Goal: Browse casually: Explore the website without a specific task or goal

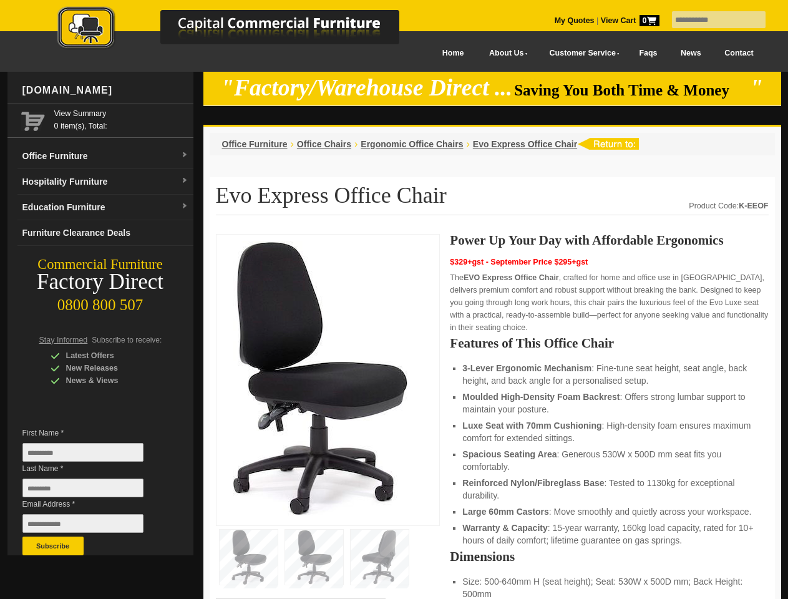
click at [711, 20] on input "text" at bounding box center [719, 19] width 94 height 17
click at [92, 491] on input "Last Name *" at bounding box center [82, 487] width 121 height 19
click at [53, 546] on button "Subscribe" at bounding box center [52, 545] width 61 height 19
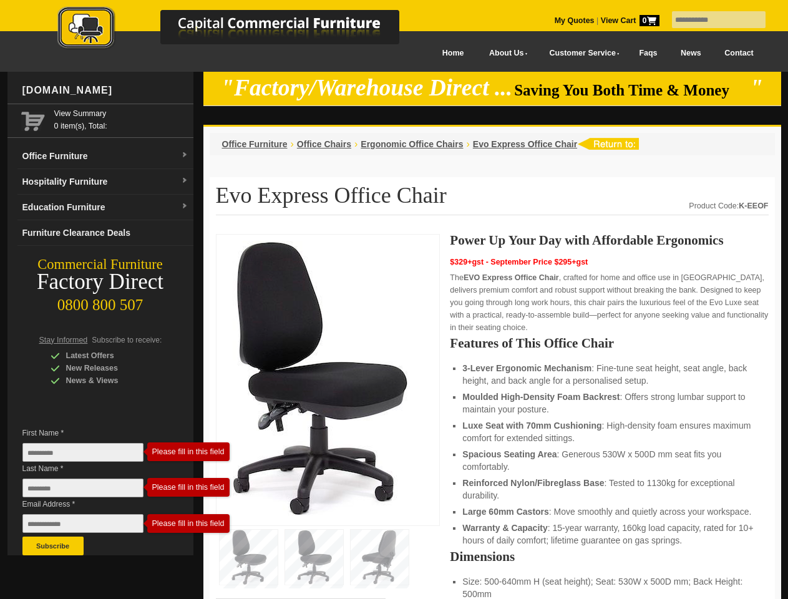
click at [492, 417] on ul "3-Lever Ergonomic Mechanism : Fine-tune seat height, seat angle, back height, a…" at bounding box center [608, 454] width 293 height 185
